Goal: Task Accomplishment & Management: Use online tool/utility

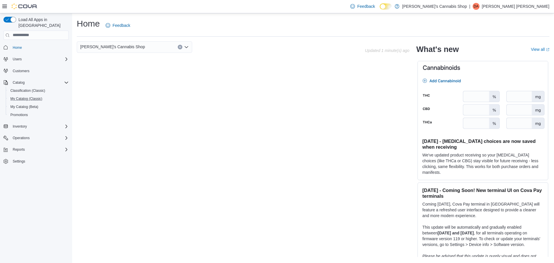
click at [36, 95] on button "My Catalog (Classic)" at bounding box center [38, 99] width 65 height 8
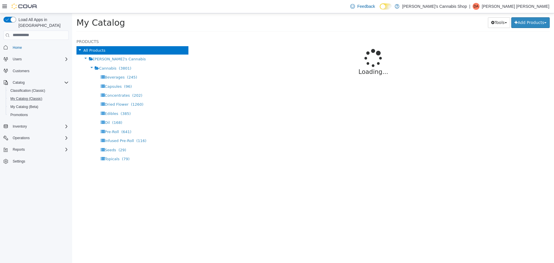
select select "**********"
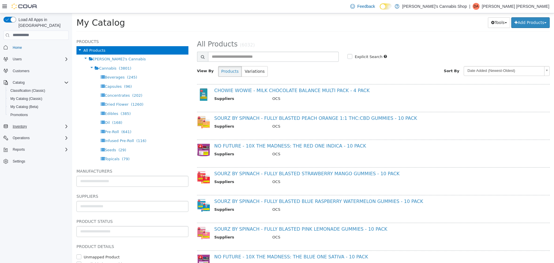
click at [42, 123] on div "Inventory" at bounding box center [39, 126] width 58 height 7
click at [36, 170] on div "Reports" at bounding box center [39, 173] width 58 height 7
click at [19, 188] on span "Reports" at bounding box center [16, 190] width 12 height 5
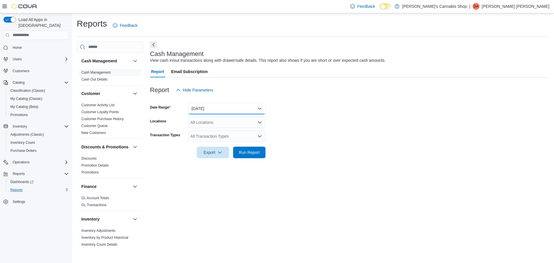
click at [235, 107] on button "Today" at bounding box center [226, 109] width 77 height 12
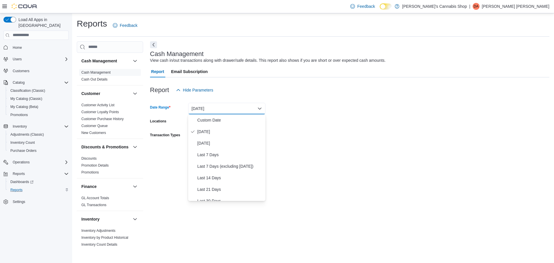
click at [407, 137] on form "Date Range Today Locations All Locations Transaction Types All Transaction Type…" at bounding box center [349, 127] width 399 height 62
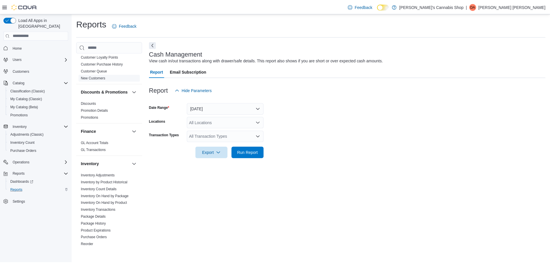
scroll to position [58, 0]
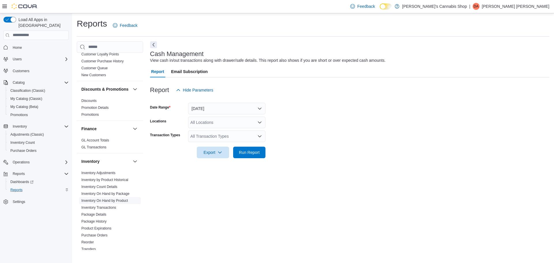
click at [123, 203] on link "Inventory On Hand by Product" at bounding box center [104, 200] width 46 height 4
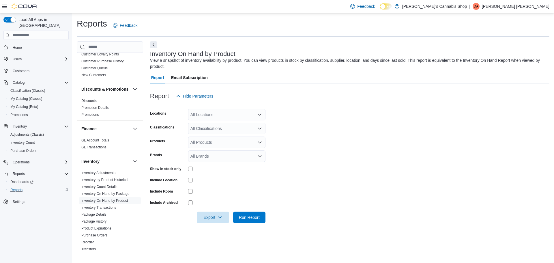
click at [211, 113] on div "All Locations" at bounding box center [226, 115] width 77 height 12
click at [215, 123] on span "Jane's Cannabis Shop" at bounding box center [230, 124] width 65 height 6
click at [302, 145] on form "Locations Jane's Cannabis Shop Combo box. Selected. Jane's Cannabis Shop. Press…" at bounding box center [349, 162] width 399 height 121
click at [239, 115] on icon "Remove Jane's Cannabis Shop from selection in this group" at bounding box center [240, 114] width 3 height 3
click at [223, 130] on span "160 Wellington St. E Unit 3" at bounding box center [221, 133] width 40 height 6
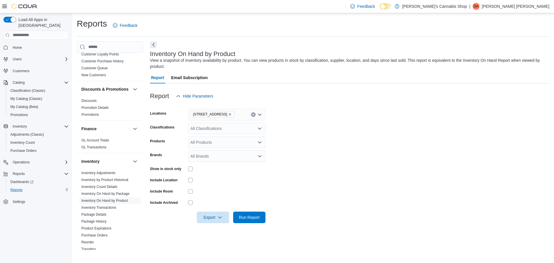
click at [270, 137] on form "Locations 160 Wellington St. E Unit 3 Classifications All Classifications Produ…" at bounding box center [349, 162] width 399 height 121
click at [235, 131] on div "All Classifications" at bounding box center [226, 129] width 77 height 12
click at [218, 146] on div "Cannabis" at bounding box center [227, 147] width 70 height 6
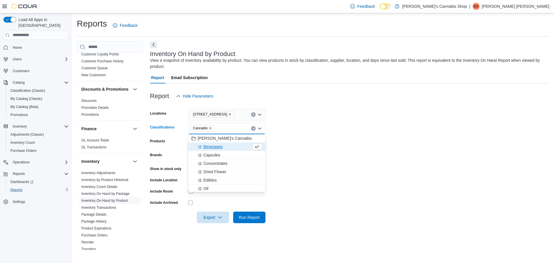
click at [317, 155] on form "Locations 160 Wellington St. E Unit 3 Classifications Cannabis Combo box. Selec…" at bounding box center [349, 162] width 399 height 121
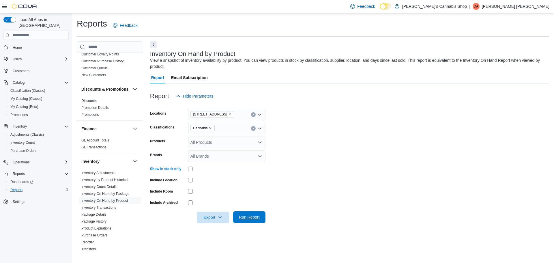
click at [252, 214] on span "Run Report" at bounding box center [249, 217] width 25 height 12
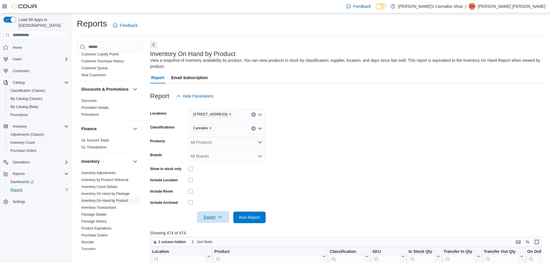
click at [212, 216] on span "Export" at bounding box center [212, 217] width 25 height 12
click at [218, 182] on span "Export to Excel" at bounding box center [214, 182] width 26 height 5
